Goal: Purchase product/service

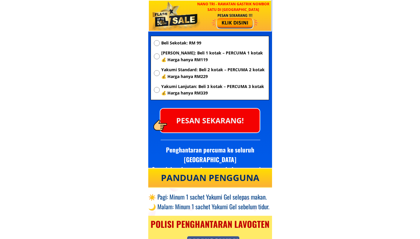
scroll to position [2226, 0]
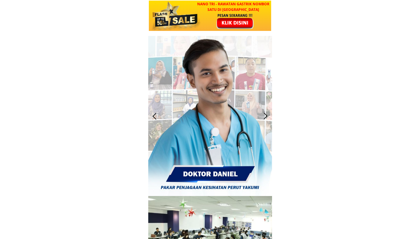
scroll to position [2680, 0]
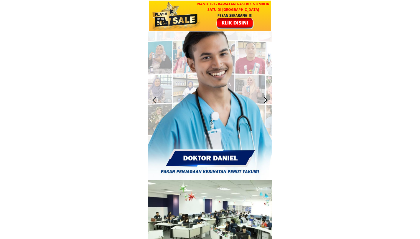
click at [268, 99] on div at bounding box center [266, 100] width 10 height 10
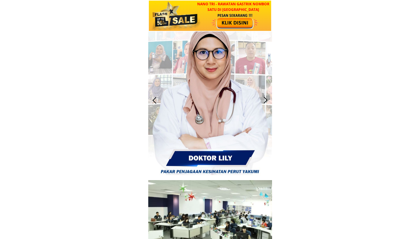
click at [268, 99] on div at bounding box center [266, 100] width 10 height 10
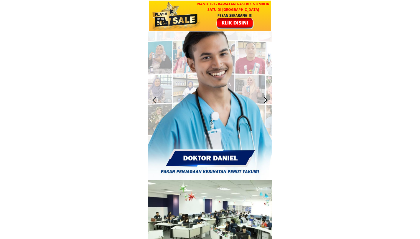
click at [268, 99] on div at bounding box center [266, 100] width 10 height 10
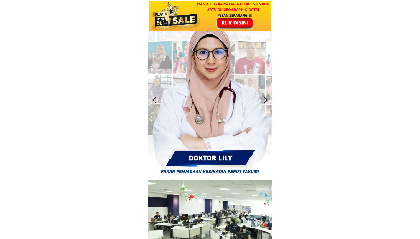
click at [268, 99] on div at bounding box center [266, 100] width 10 height 10
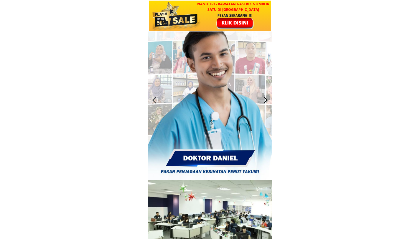
click at [268, 99] on div at bounding box center [266, 100] width 10 height 10
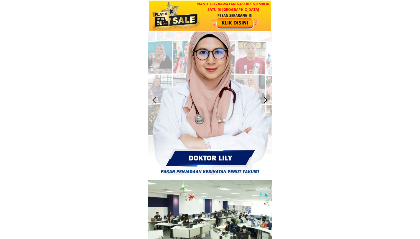
click at [268, 99] on div at bounding box center [266, 100] width 10 height 10
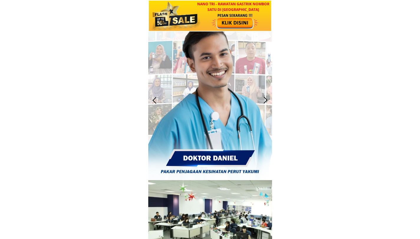
click at [268, 99] on div at bounding box center [266, 100] width 10 height 10
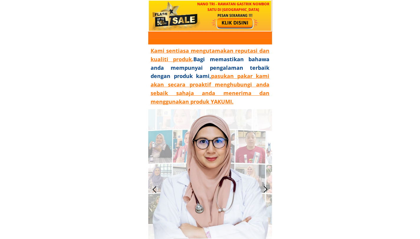
scroll to position [2590, 0]
